Goal: Task Accomplishment & Management: Complete application form

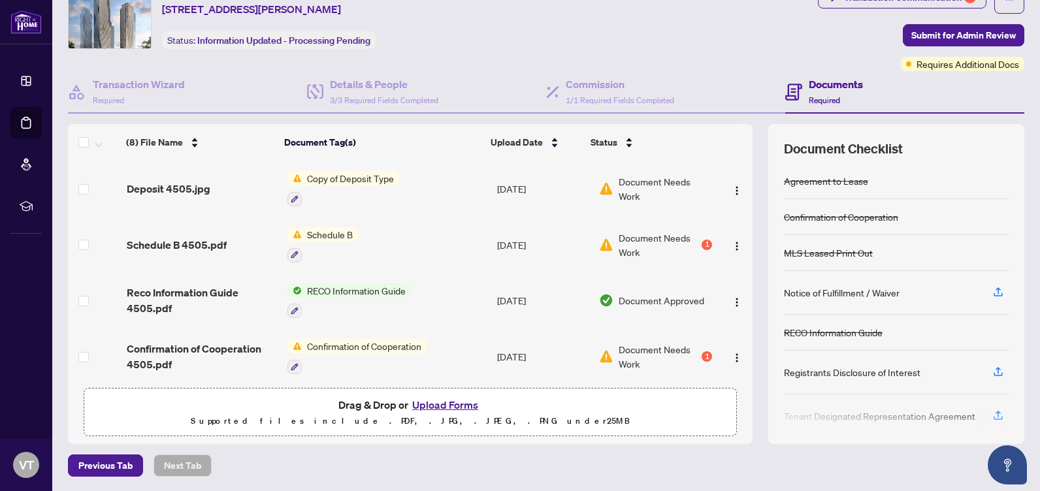
scroll to position [56, 0]
click at [435, 397] on button "Upload Forms" at bounding box center [445, 404] width 74 height 17
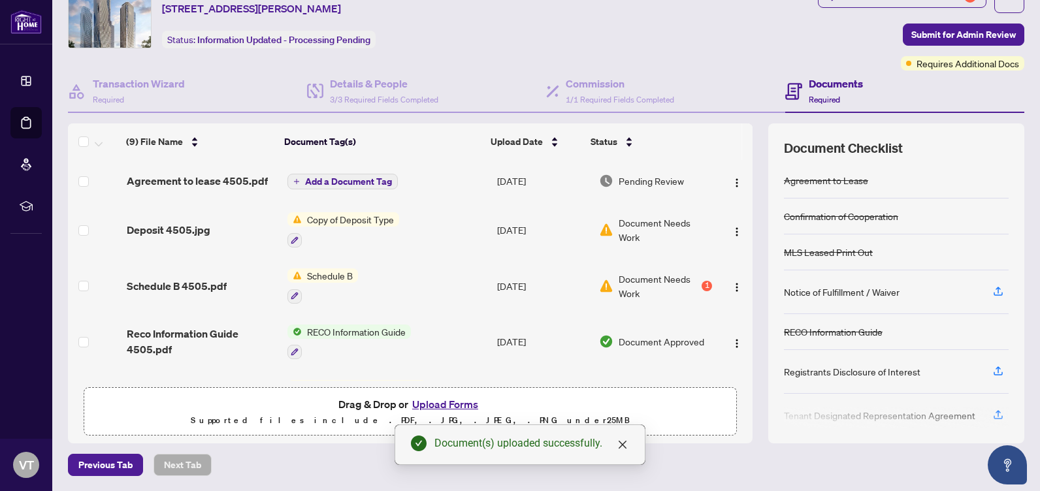
click at [349, 180] on span "Add a Document Tag" at bounding box center [348, 181] width 87 height 9
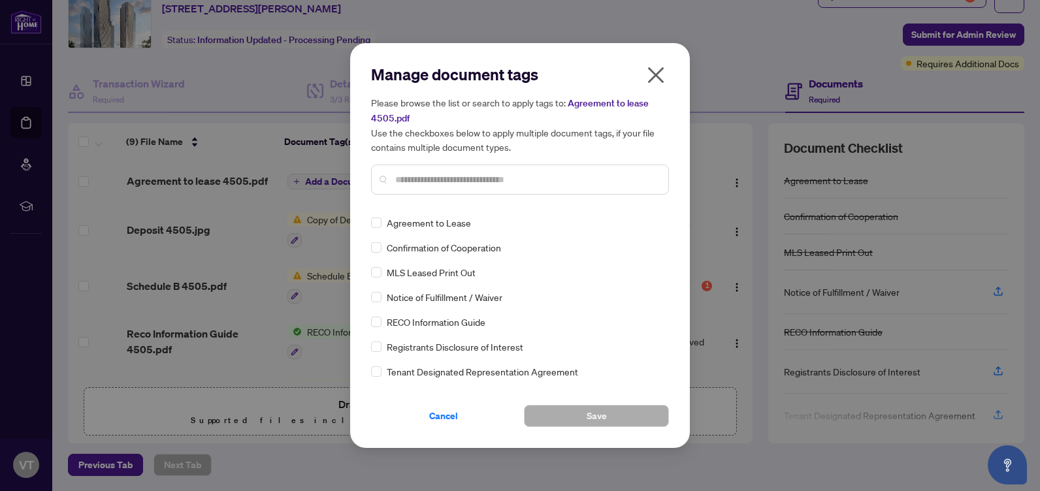
click at [410, 227] on span "Agreement to Lease" at bounding box center [429, 222] width 84 height 14
click at [563, 415] on button "Save" at bounding box center [596, 416] width 145 height 22
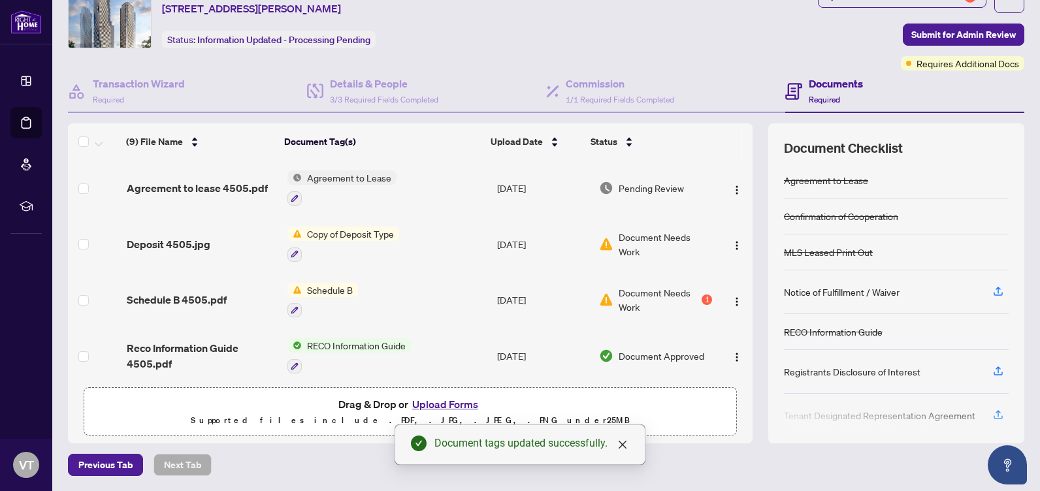
click at [346, 179] on span "Agreement to Lease" at bounding box center [349, 177] width 95 height 14
click at [433, 141] on th "Document Tag(s)" at bounding box center [382, 141] width 206 height 37
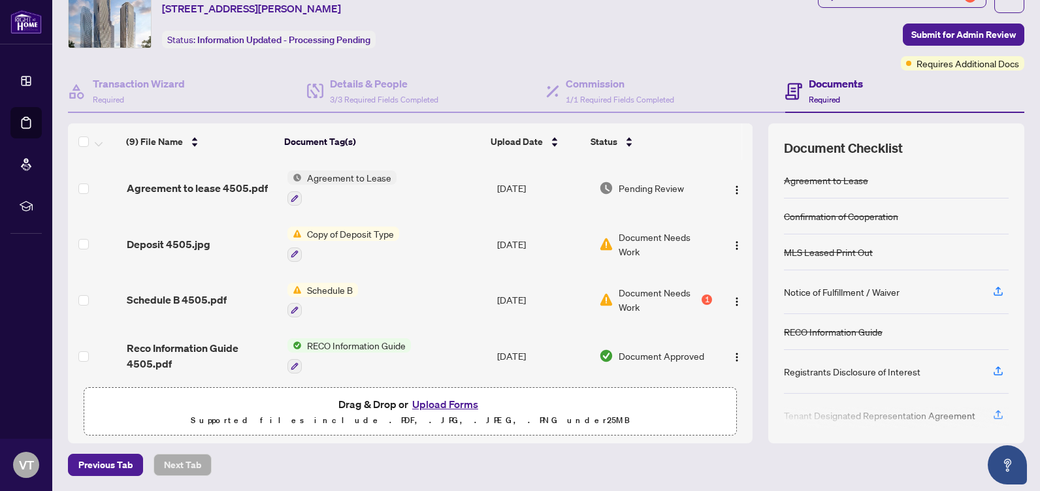
click at [439, 402] on button "Upload Forms" at bounding box center [445, 404] width 74 height 17
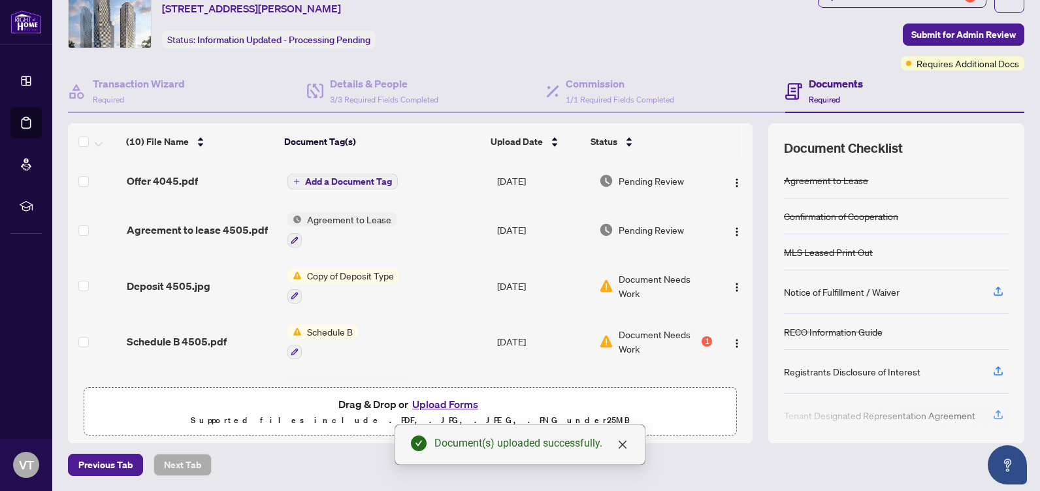
click at [342, 180] on span "Add a Document Tag" at bounding box center [348, 181] width 87 height 9
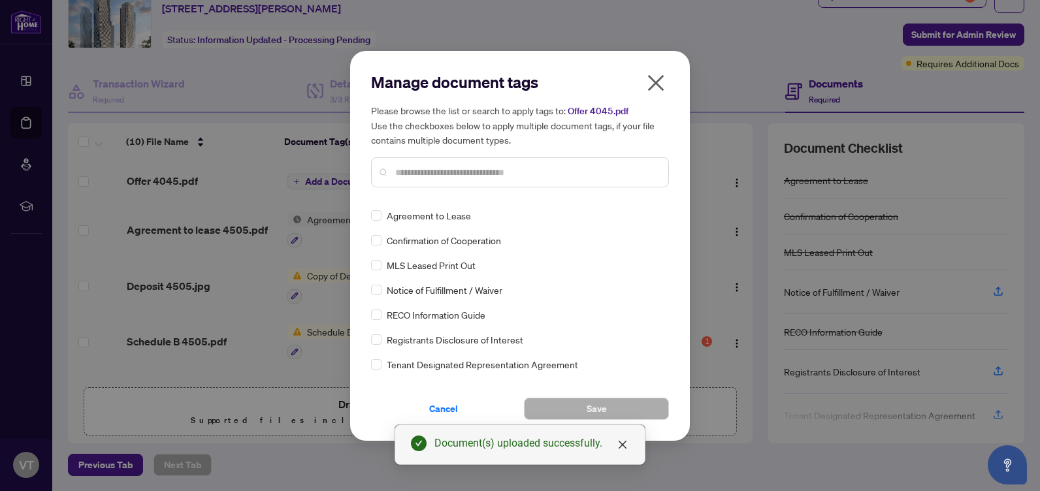
click at [413, 241] on span "Confirmation of Cooperation" at bounding box center [444, 240] width 114 height 14
click at [409, 219] on span "Agreement to Lease" at bounding box center [429, 215] width 84 height 14
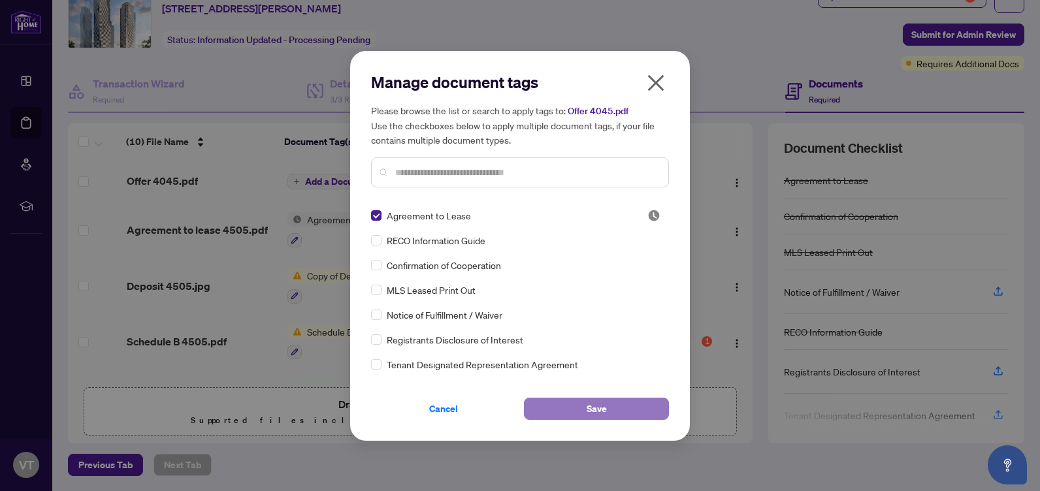
click at [594, 410] on span "Save" at bounding box center [596, 408] width 20 height 21
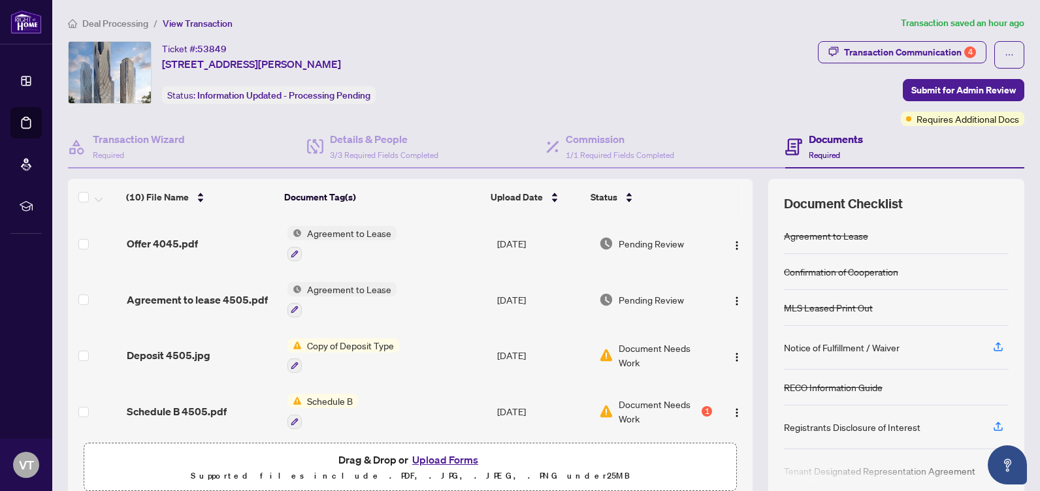
click at [455, 461] on button "Upload Forms" at bounding box center [445, 459] width 74 height 17
click at [438, 458] on button "Upload Forms" at bounding box center [445, 459] width 74 height 17
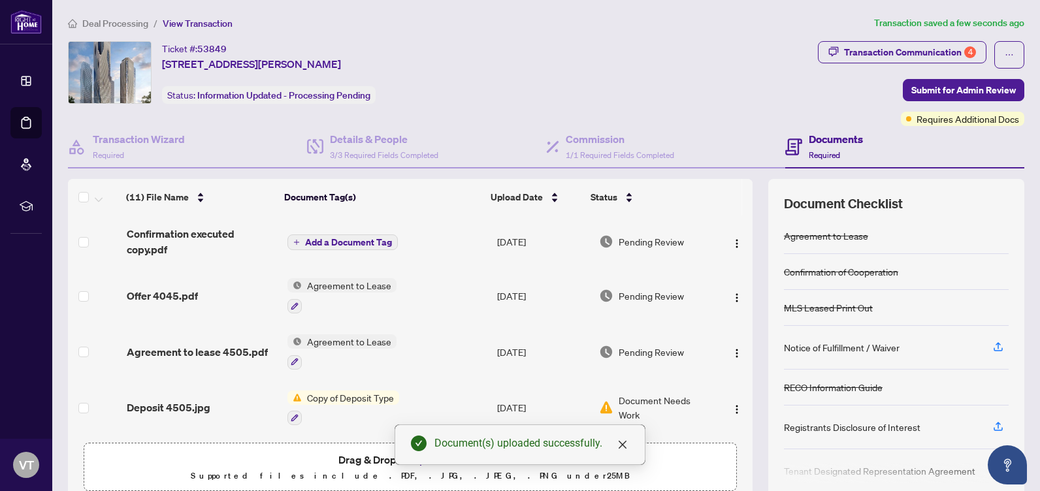
click at [332, 241] on span "Add a Document Tag" at bounding box center [348, 242] width 87 height 9
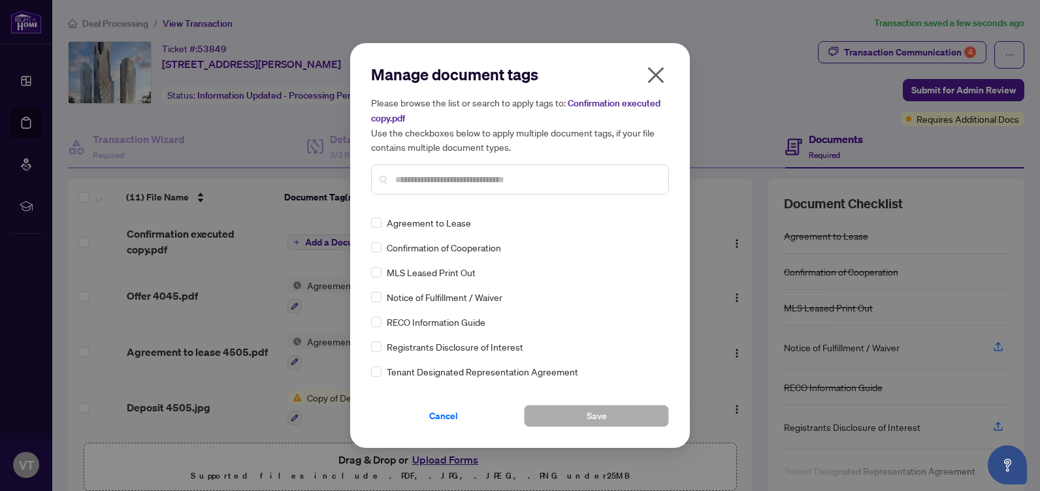
click at [460, 249] on span "Confirmation of Cooperation" at bounding box center [444, 247] width 114 height 14
click at [571, 416] on button "Save" at bounding box center [596, 416] width 145 height 22
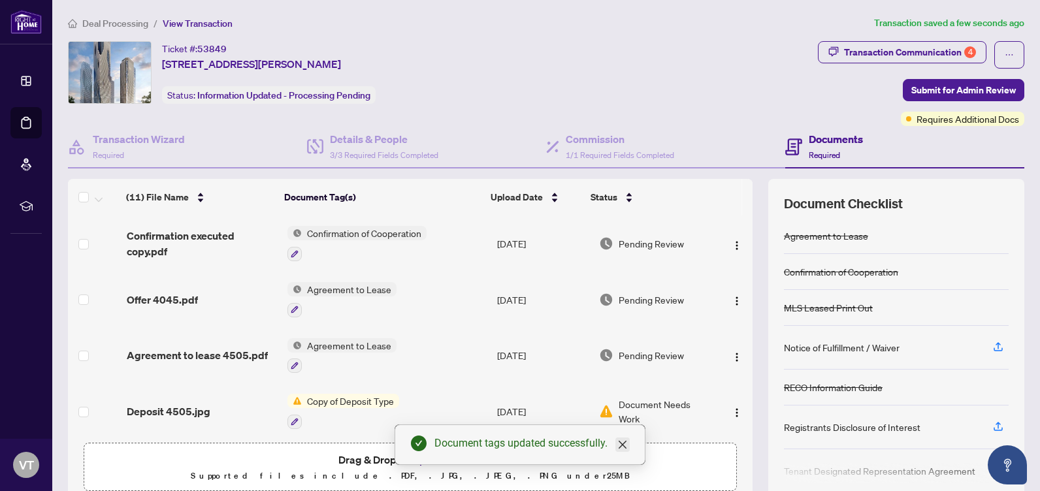
click at [623, 445] on icon "close" at bounding box center [622, 445] width 8 height 8
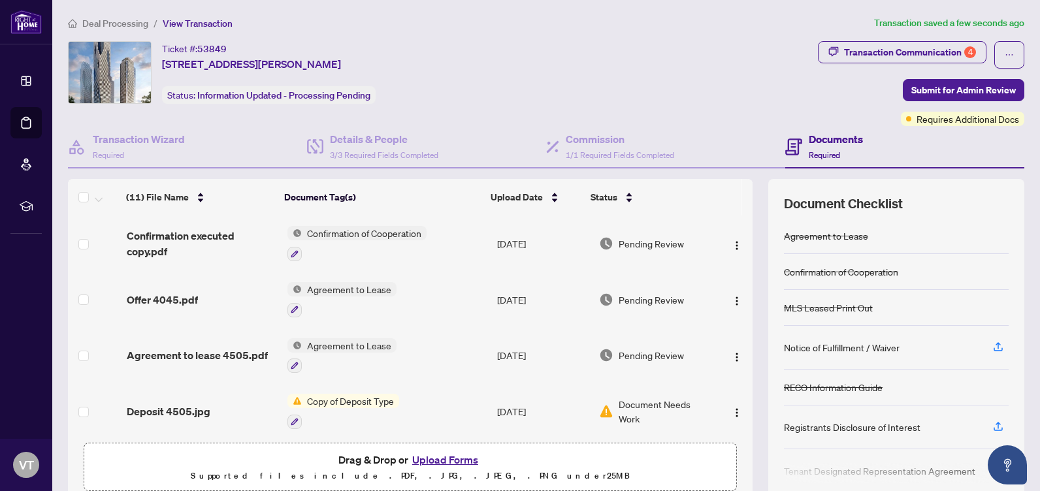
click at [445, 453] on button "Upload Forms" at bounding box center [445, 459] width 74 height 17
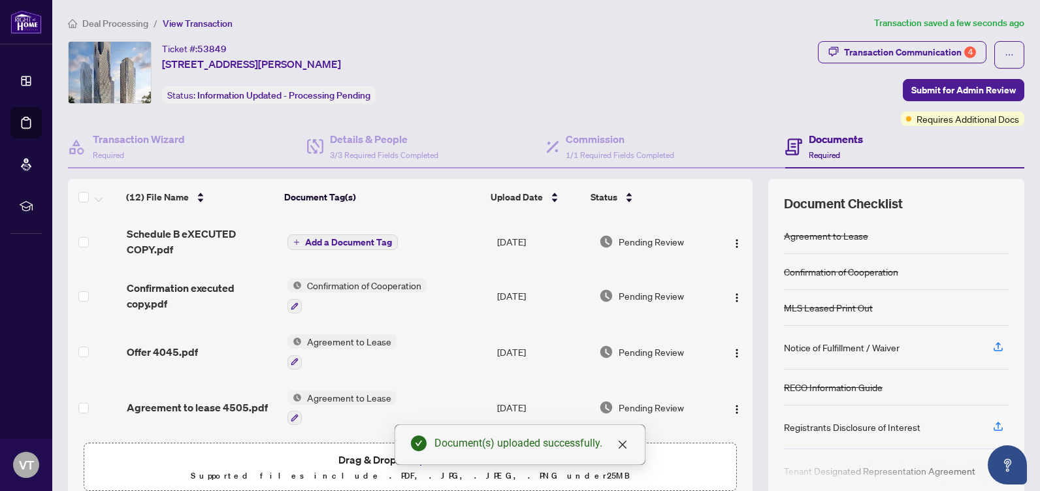
click at [346, 244] on span "Add a Document Tag" at bounding box center [348, 242] width 87 height 9
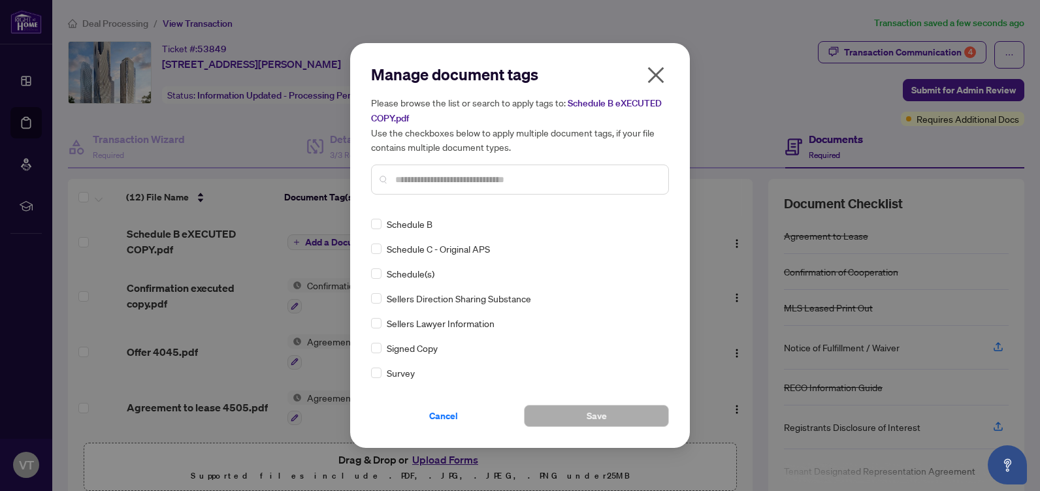
scroll to position [2643, 0]
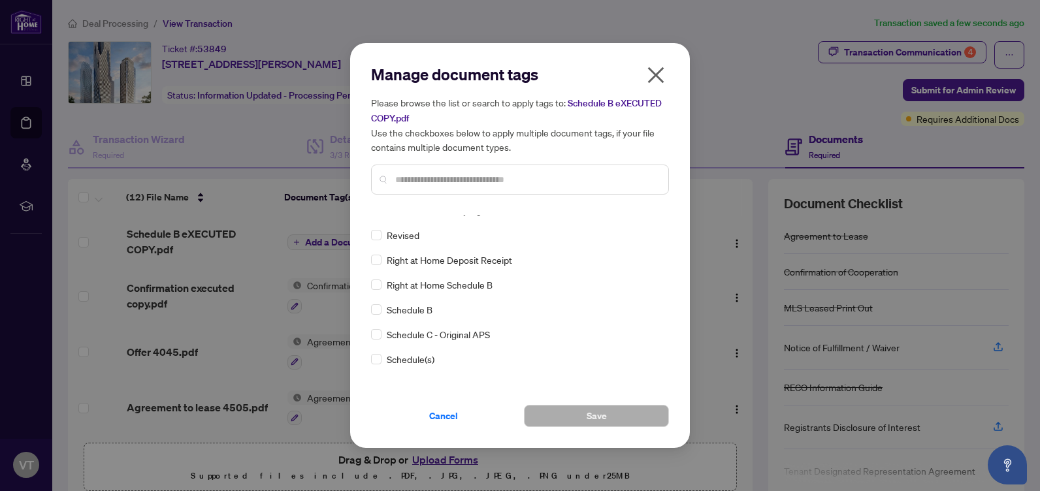
click at [409, 312] on span "Schedule B" at bounding box center [410, 309] width 46 height 14
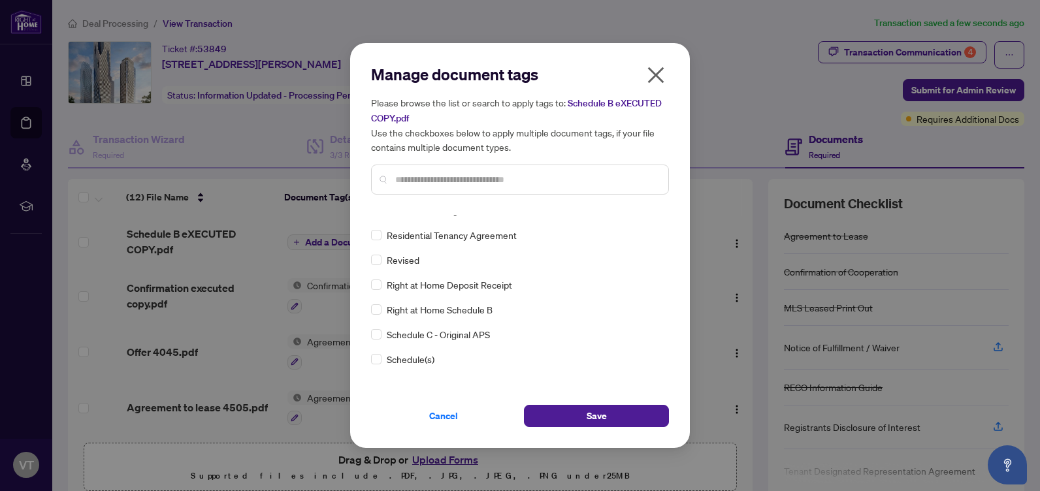
scroll to position [0, 0]
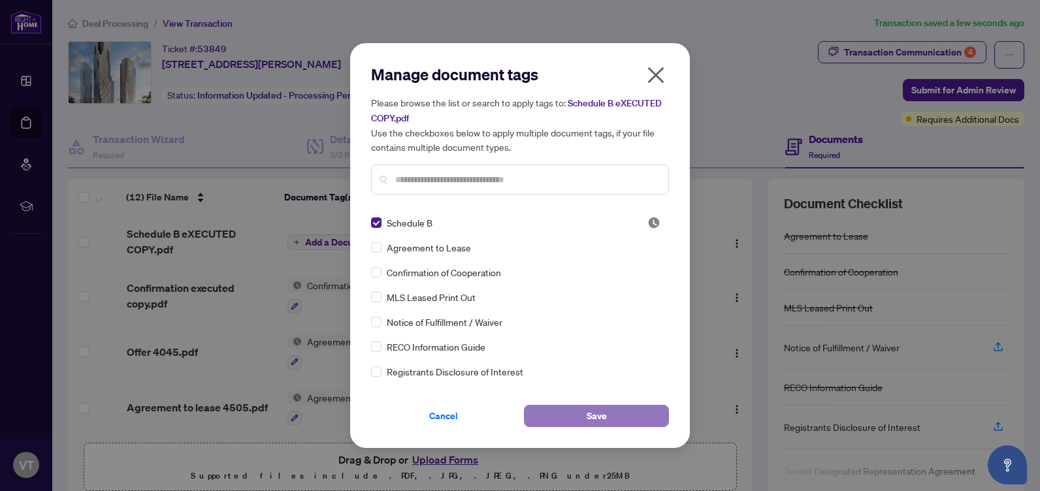
click at [602, 413] on span "Save" at bounding box center [596, 415] width 20 height 21
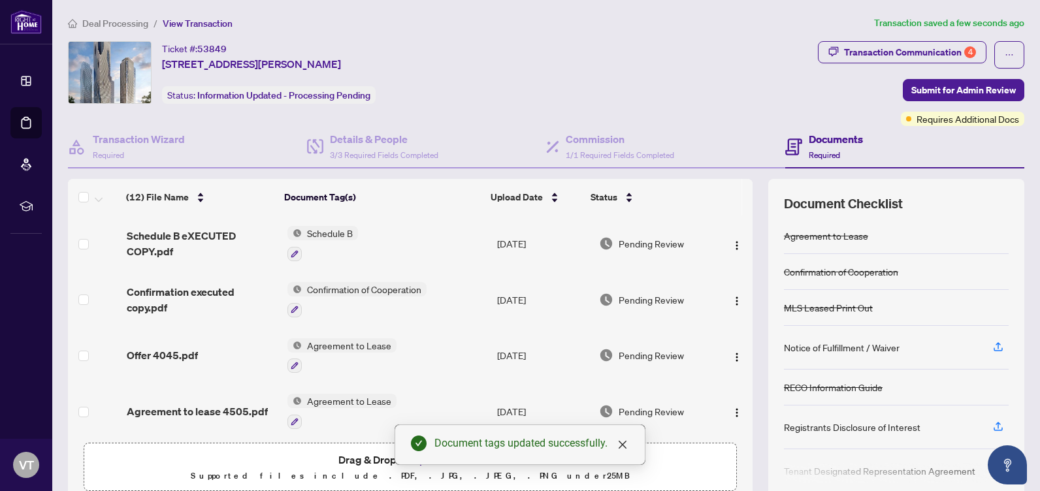
click at [308, 234] on span "Schedule B" at bounding box center [330, 233] width 56 height 14
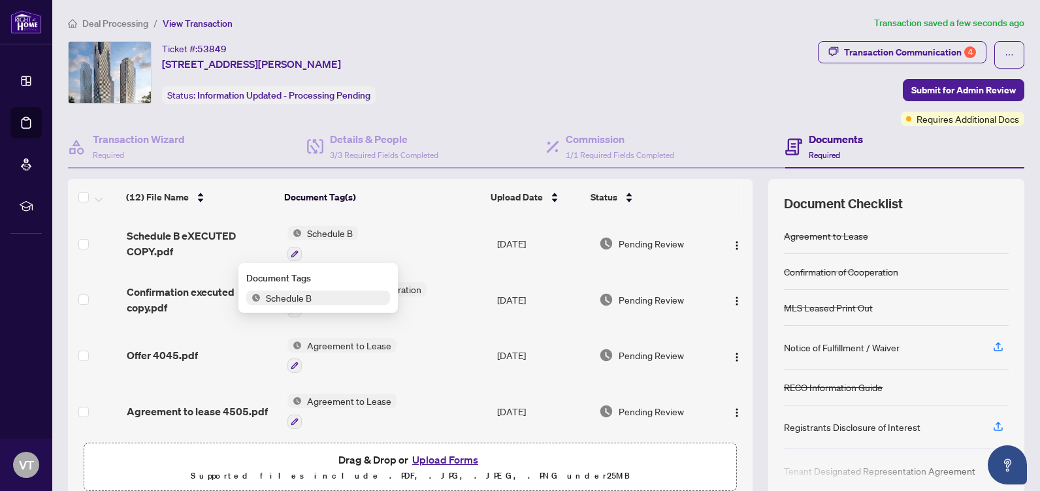
click at [550, 35] on div "Deal Processing / View Transaction Transaction saved a few seconds ago Ticket #…" at bounding box center [546, 274] width 966 height 516
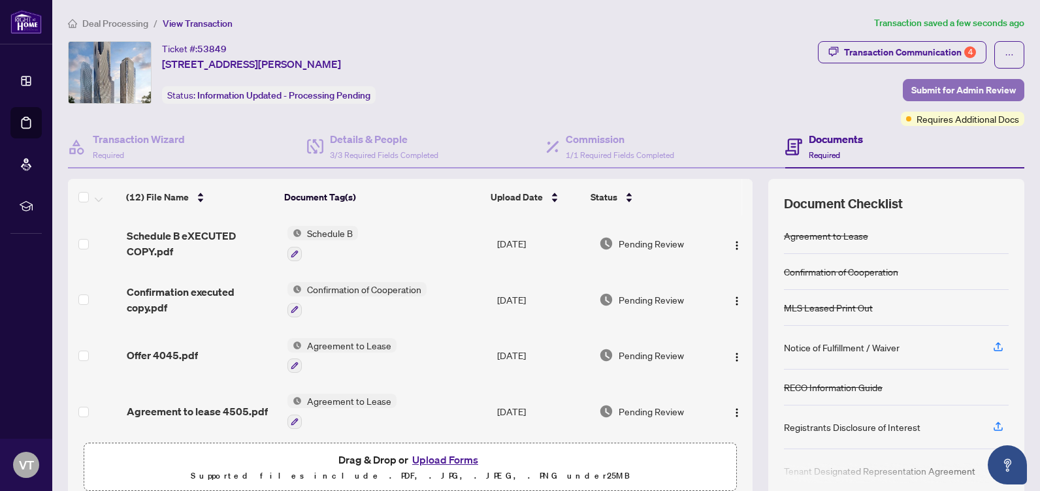
click at [930, 89] on span "Submit for Admin Review" at bounding box center [963, 90] width 104 height 21
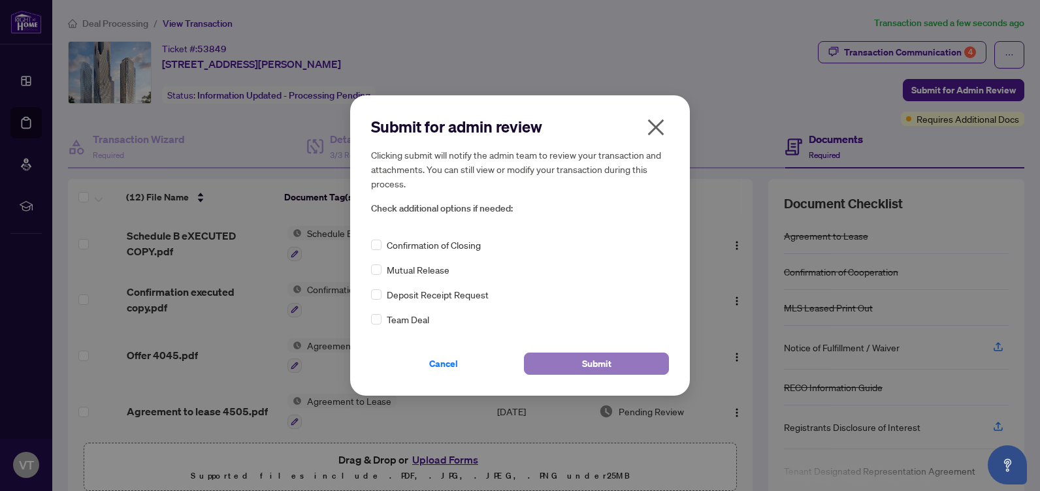
click at [593, 362] on span "Submit" at bounding box center [596, 363] width 29 height 21
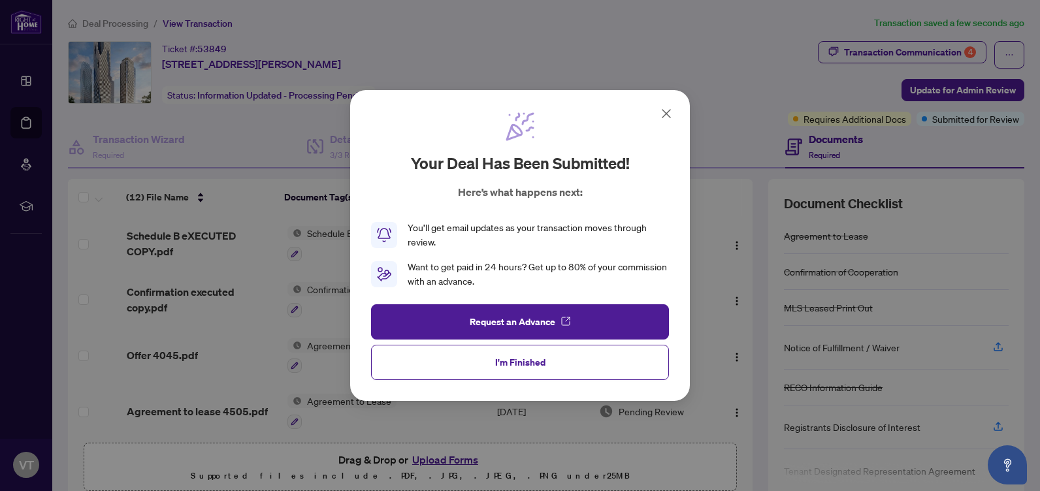
click at [665, 114] on icon at bounding box center [666, 114] width 16 height 16
